Goal: Information Seeking & Learning: Learn about a topic

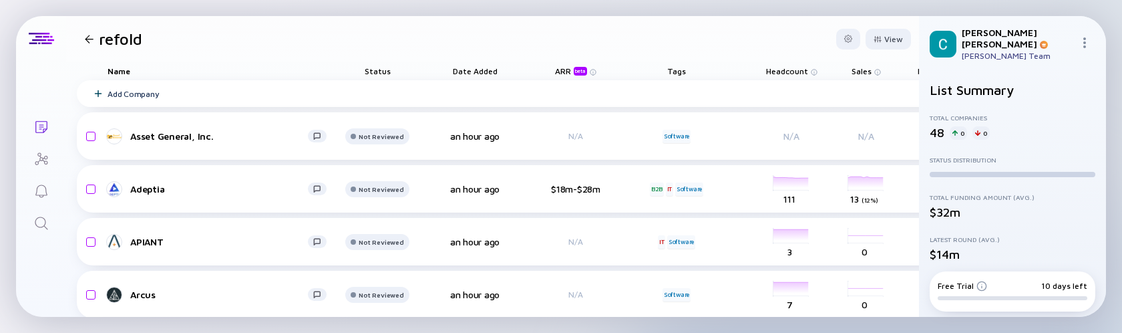
click at [87, 39] on div at bounding box center [89, 39] width 9 height 9
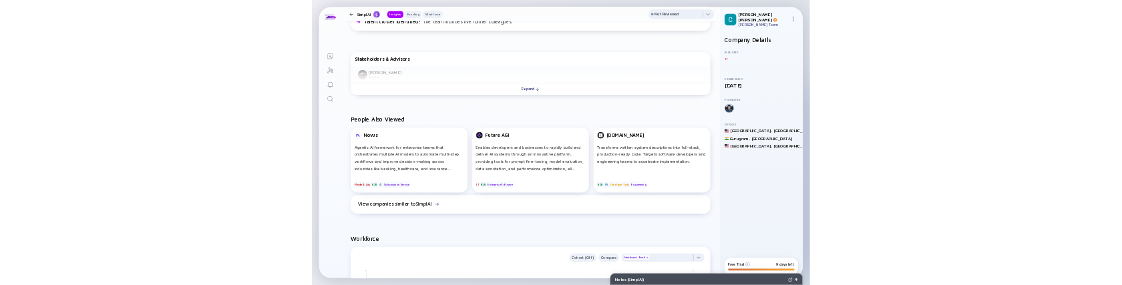
scroll to position [529, 0]
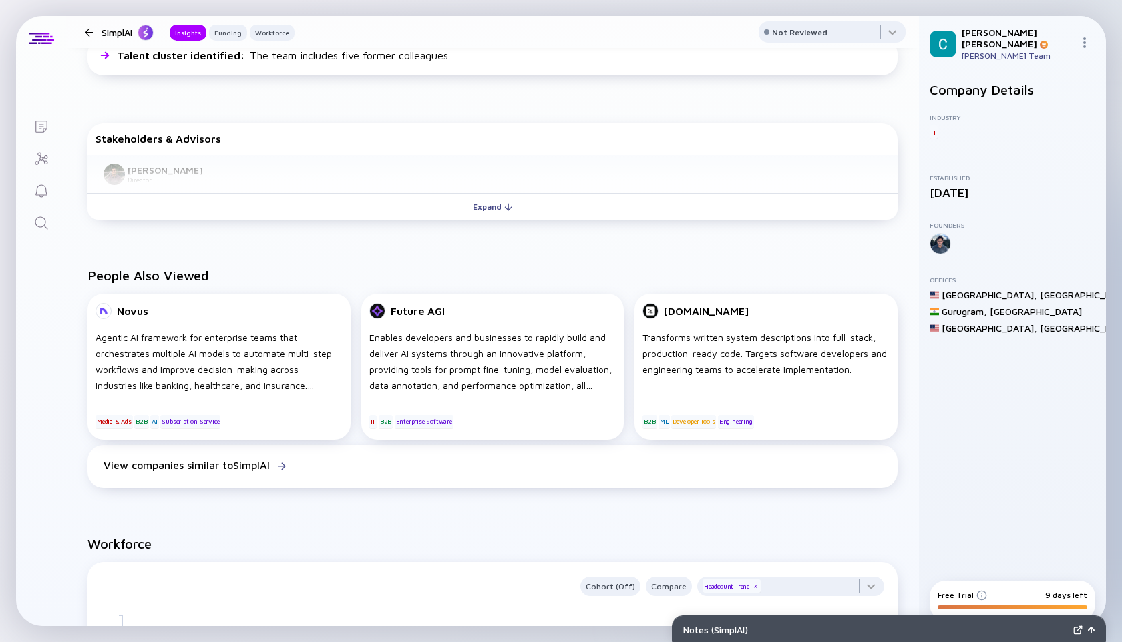
click at [403, 252] on div "People Also Viewed Novus Agentic AI framework for enterprise teams that orchest…" at bounding box center [492, 380] width 853 height 268
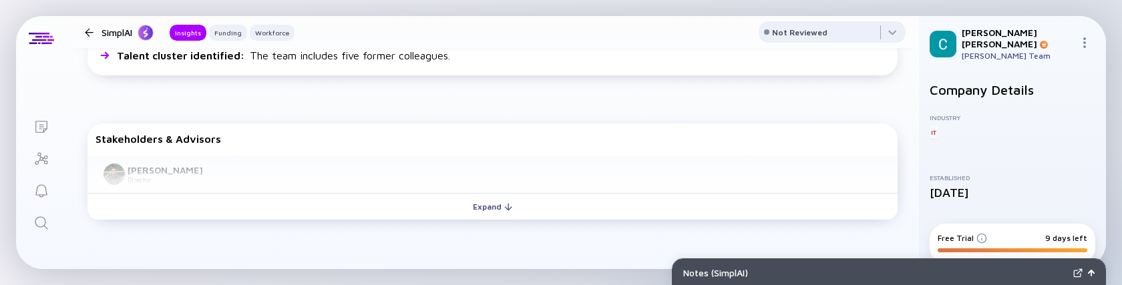
click at [86, 29] on div at bounding box center [89, 32] width 9 height 9
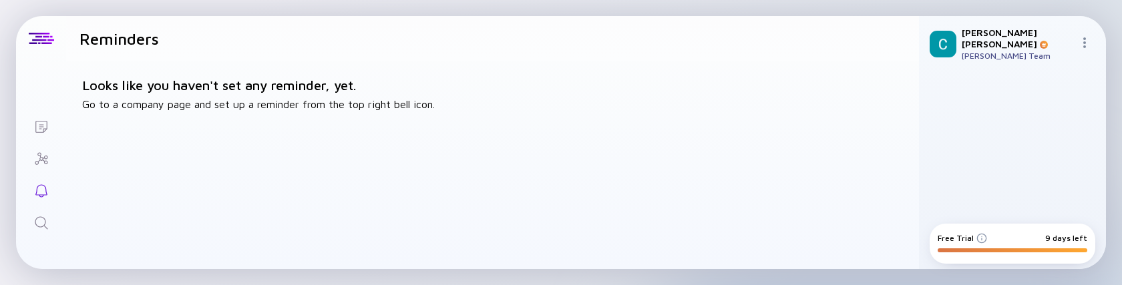
click at [33, 220] on icon "Search" at bounding box center [41, 223] width 16 height 16
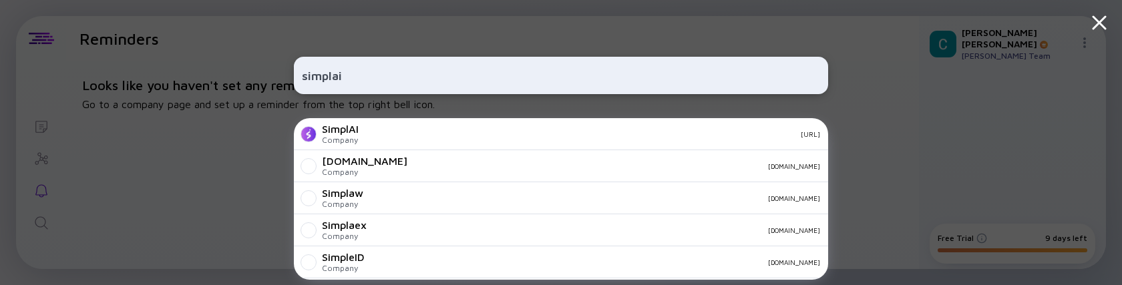
type input "simplai"
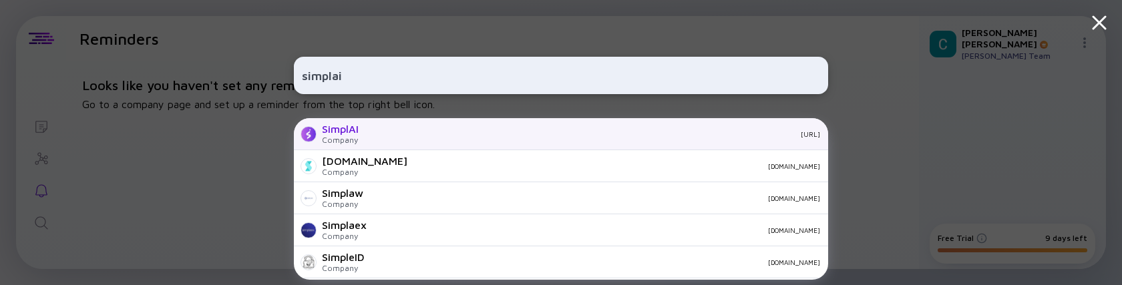
click at [334, 144] on div "Company" at bounding box center [340, 140] width 37 height 10
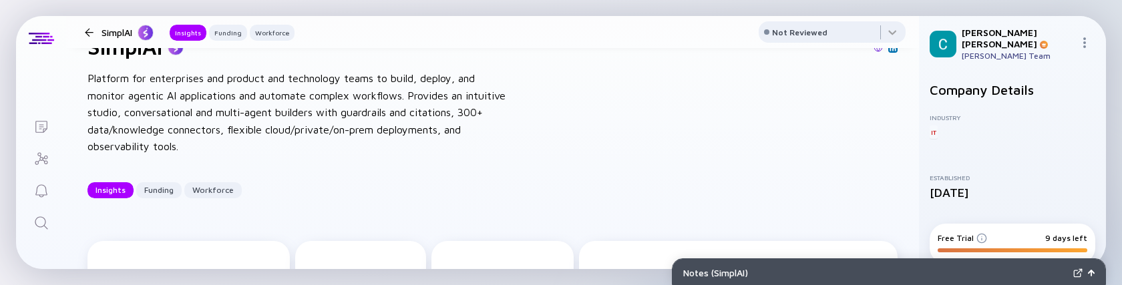
scroll to position [89, 0]
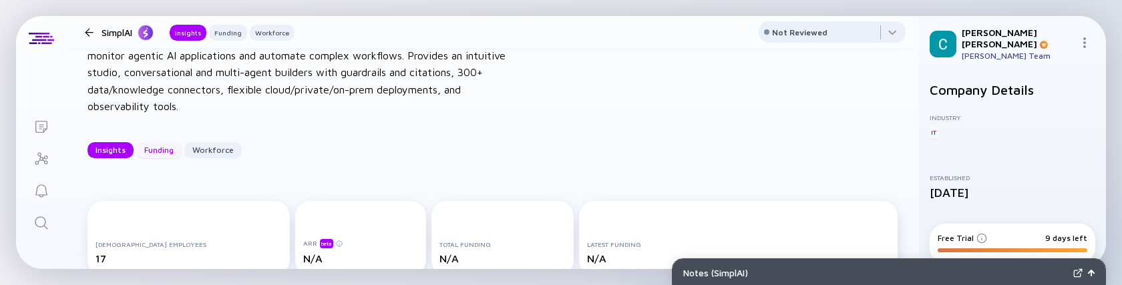
click at [170, 150] on div "Funding" at bounding box center [158, 150] width 45 height 21
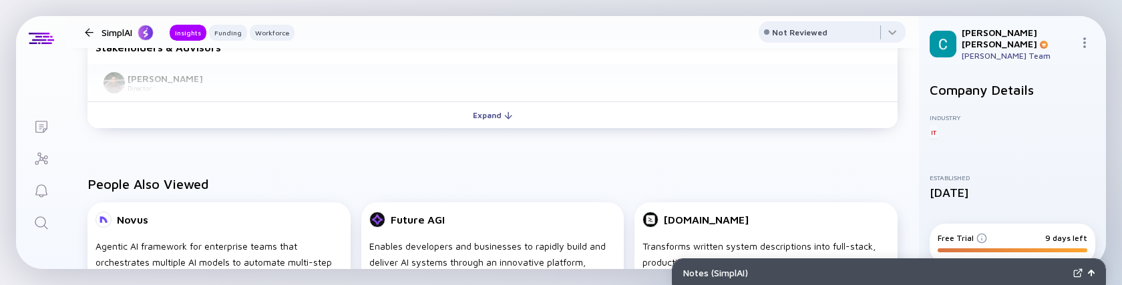
scroll to position [618, 0]
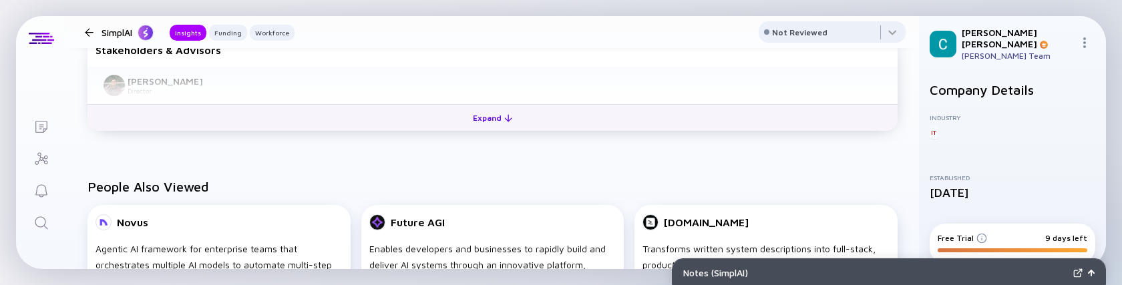
click at [449, 118] on button "Expand" at bounding box center [492, 117] width 810 height 27
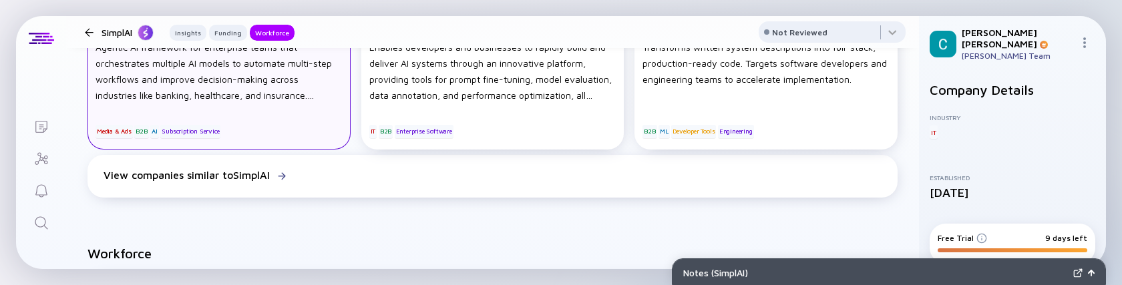
scroll to position [891, 0]
